Goal: Information Seeking & Learning: Learn about a topic

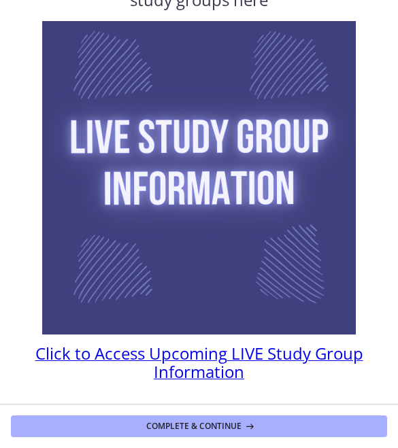
scroll to position [48, 0]
click at [300, 354] on span "Click to Access Upcoming LIVE Study Group Information" at bounding box center [199, 362] width 328 height 41
click at [249, 422] on icon at bounding box center [248, 426] width 14 height 11
